Goal: Transaction & Acquisition: Subscribe to service/newsletter

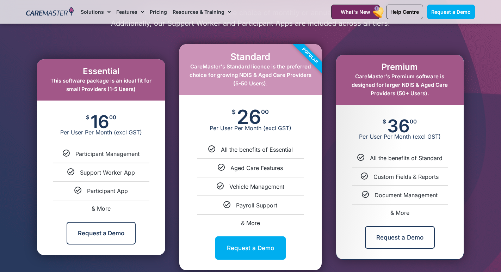
scroll to position [357, 0]
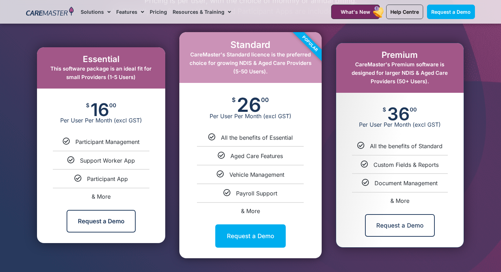
click at [402, 201] on span "& More" at bounding box center [400, 200] width 19 height 7
select select "***"
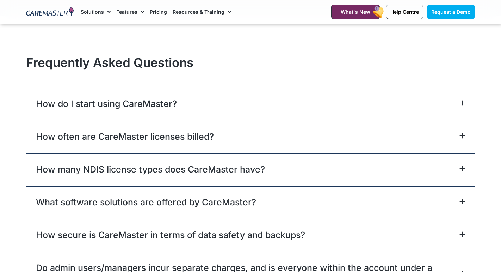
scroll to position [3046, 0]
click at [209, 108] on div "How do I start using CareMaster?" at bounding box center [250, 104] width 449 height 33
click at [207, 136] on link "How often are CareMaster licenses billed?" at bounding box center [125, 136] width 178 height 13
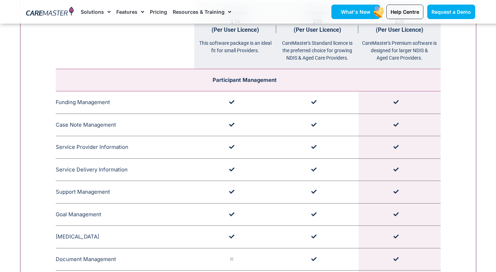
scroll to position [730, 0]
